Goal: Find specific page/section: Find specific page/section

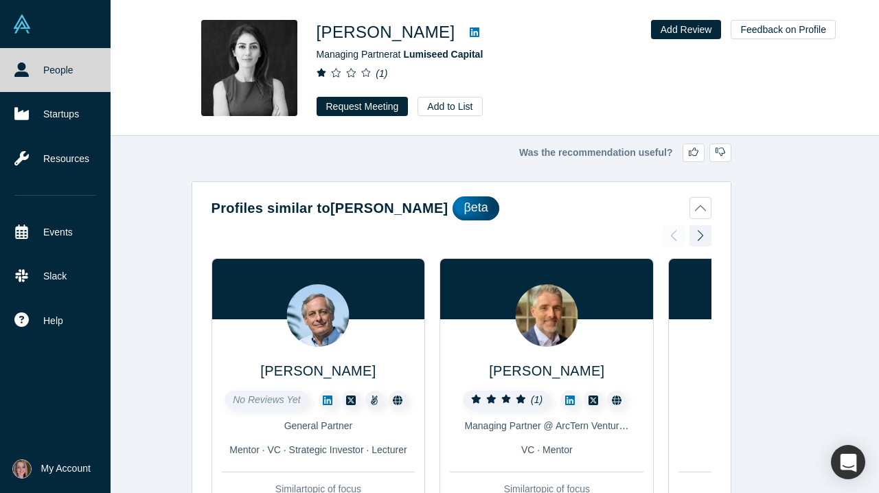
scroll to position [1453, 0]
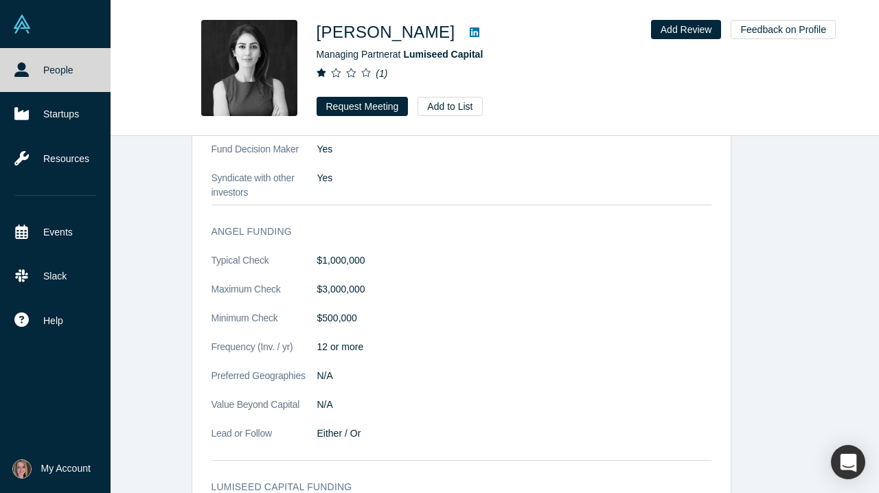
click at [25, 23] on img at bounding box center [21, 23] width 19 height 19
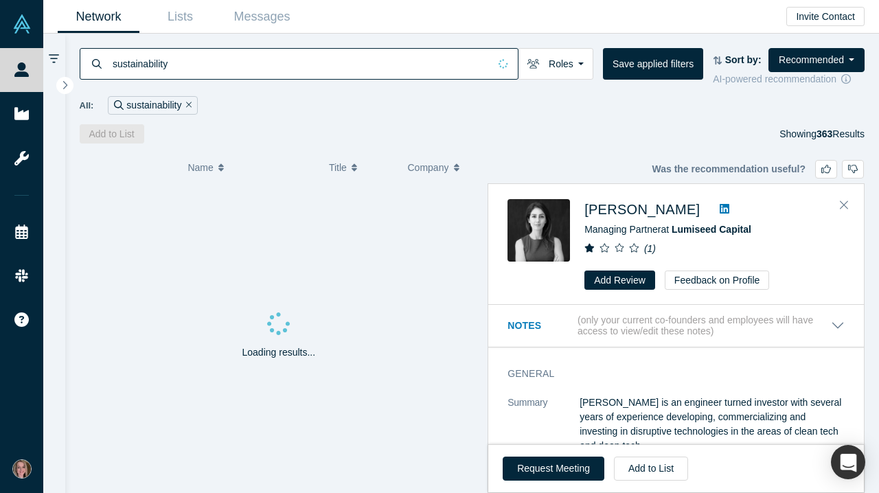
click at [271, 66] on input "sustainability" at bounding box center [300, 63] width 378 height 32
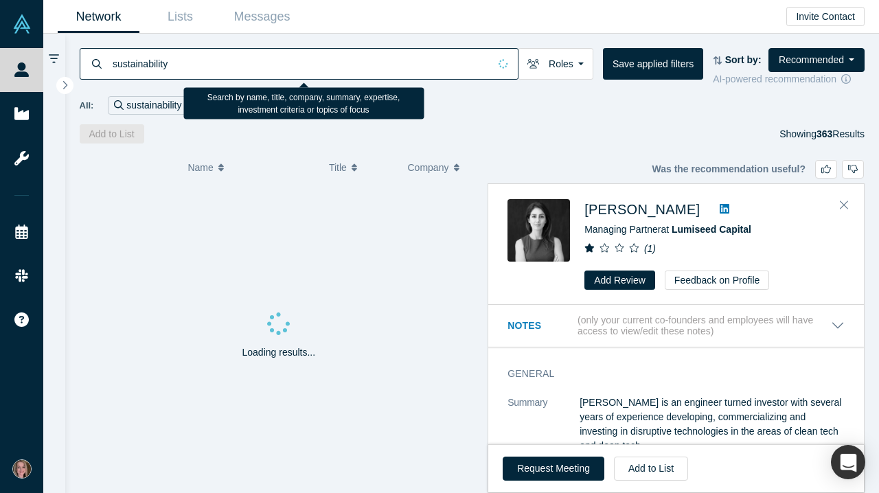
click at [271, 66] on input "sustainability" at bounding box center [300, 63] width 378 height 32
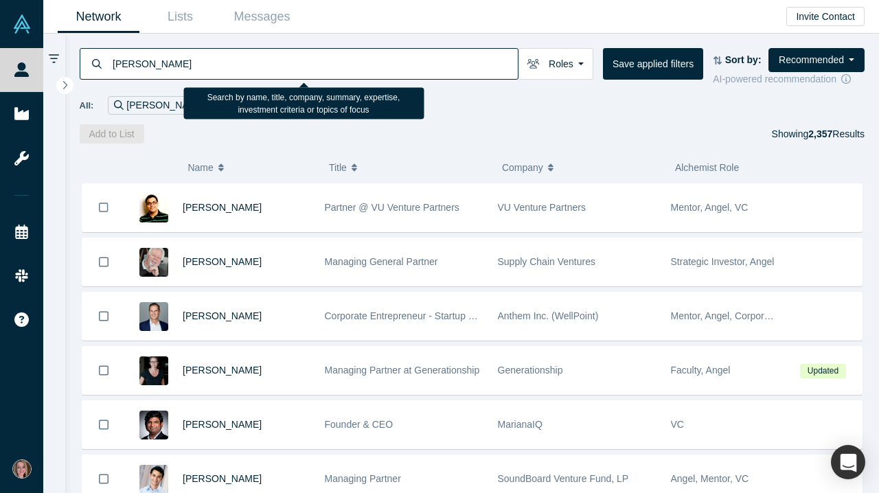
type input "[PERSON_NAME]"
